Goal: Information Seeking & Learning: Learn about a topic

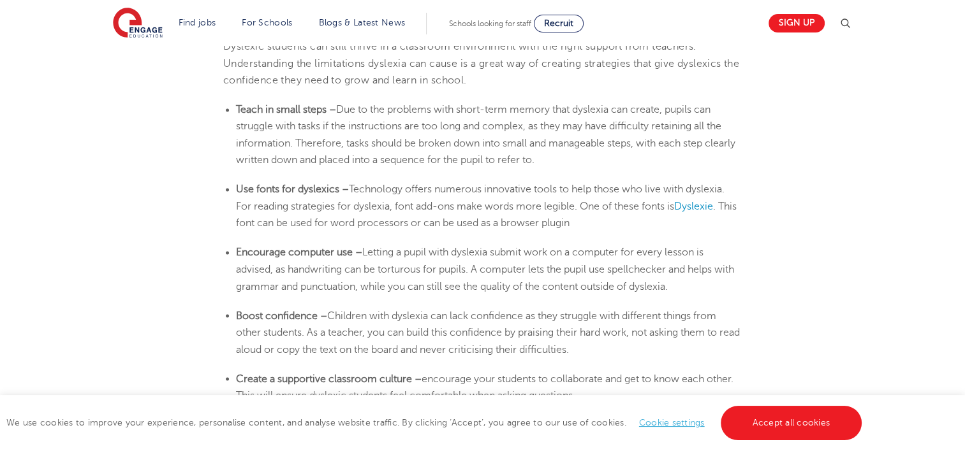
scroll to position [2141, 0]
drag, startPoint x: 238, startPoint y: 251, endPoint x: 708, endPoint y: 289, distance: 472.1
click at [708, 289] on li "Encourage computer use – Letting a pupil with [MEDICAL_DATA] submit work on a c…" at bounding box center [489, 268] width 506 height 50
copy li "Encourage computer use – Letting a pupil with [MEDICAL_DATA] submit work on a c…"
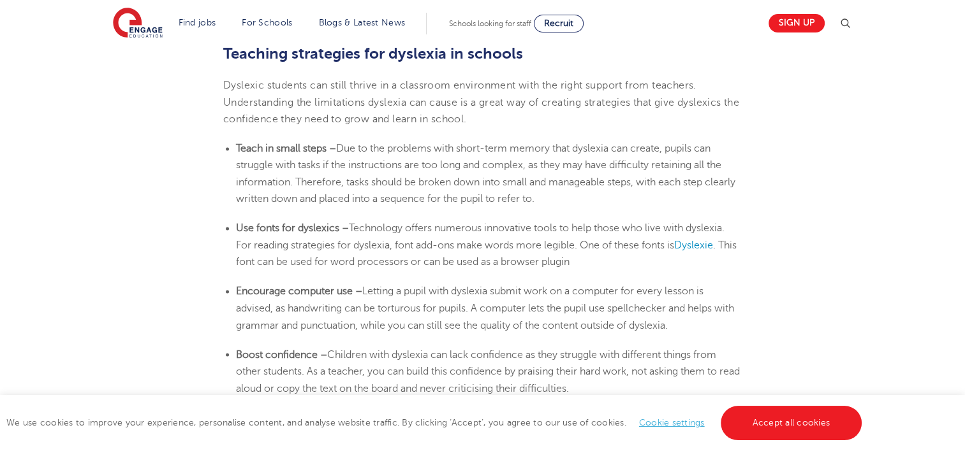
scroll to position [2103, 0]
drag, startPoint x: 339, startPoint y: 145, endPoint x: 583, endPoint y: 196, distance: 248.8
click at [583, 196] on li "Teach in small steps – Due to the problems with short-term memory that [MEDICAL…" at bounding box center [489, 171] width 506 height 67
copy span "Due to the problems with short-term memory that dyslexia can create, pupils can…"
